Goal: Go to known website: Access a specific website the user already knows

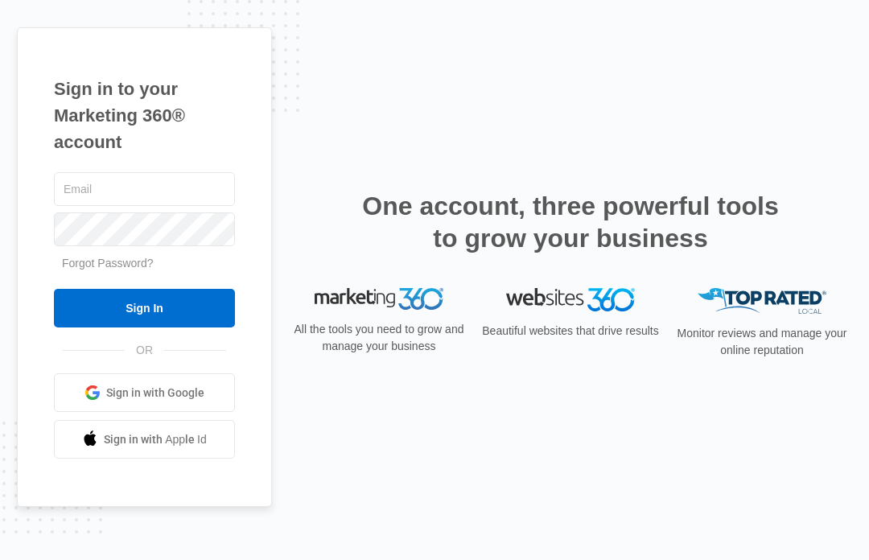
click at [115, 402] on span "Sign in with Google" at bounding box center [155, 393] width 98 height 17
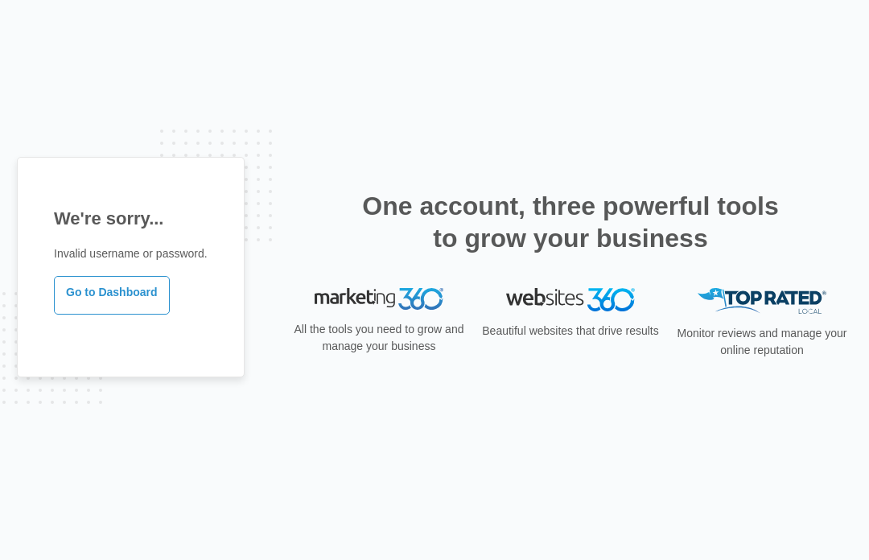
click at [94, 315] on link "Go to Dashboard" at bounding box center [112, 295] width 116 height 39
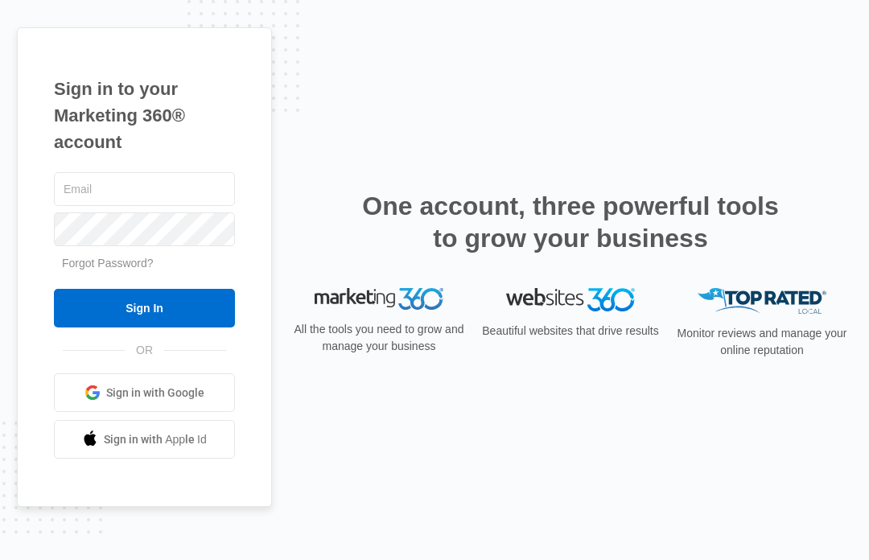
click at [86, 401] on span at bounding box center [93, 393] width 16 height 16
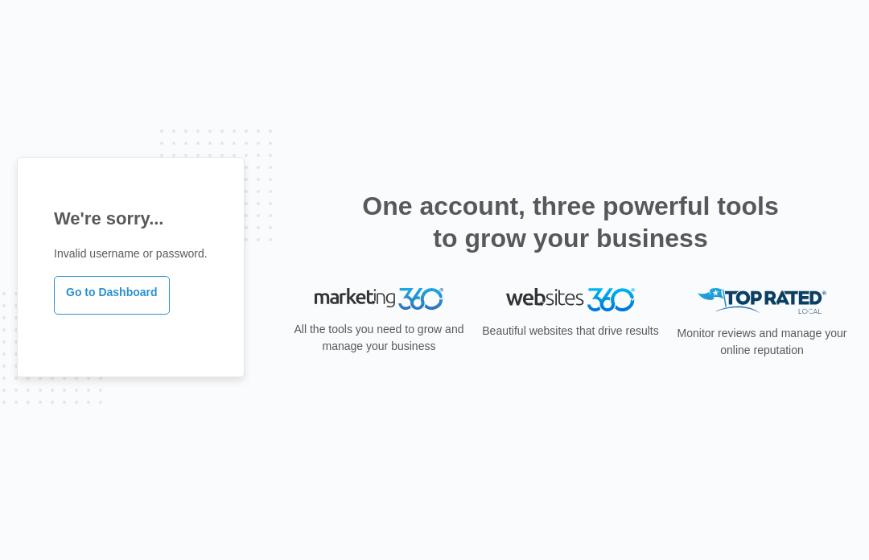
click at [72, 315] on link "Go to Dashboard" at bounding box center [112, 295] width 116 height 39
